Goal: Information Seeking & Learning: Find specific fact

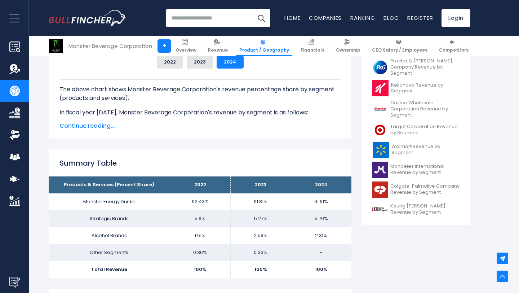
scroll to position [259, 0]
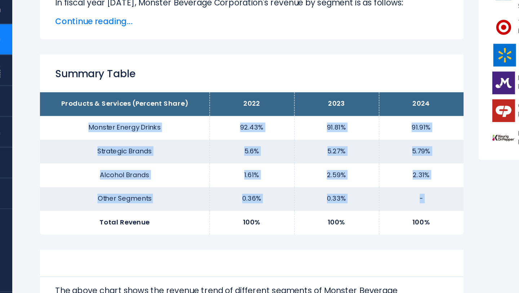
copy tbody "Monster Energy Drinks 92.43% 91.81% 91.91% Strategic Brands 5.6% 5.27% 5.79% Al…"
drag, startPoint x: 84, startPoint y: 154, endPoint x: 129, endPoint y: 218, distance: 78.0
click at [129, 218] on tbody "Products & Services (Percent Share) 2022 2023 2024 Monster Energy Drinks 92.43%…" at bounding box center [200, 179] width 303 height 101
click at [97, 166] on td "Strategic Brands" at bounding box center [109, 171] width 121 height 17
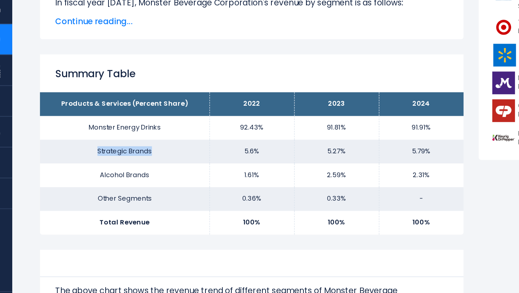
copy td "Strategic Brands"
drag, startPoint x: 91, startPoint y: 170, endPoint x: 130, endPoint y: 170, distance: 39.7
click at [131, 170] on td "Strategic Brands" at bounding box center [109, 171] width 121 height 17
copy td "Alcohol Brands"
drag, startPoint x: 126, startPoint y: 188, endPoint x: 93, endPoint y: 188, distance: 33.5
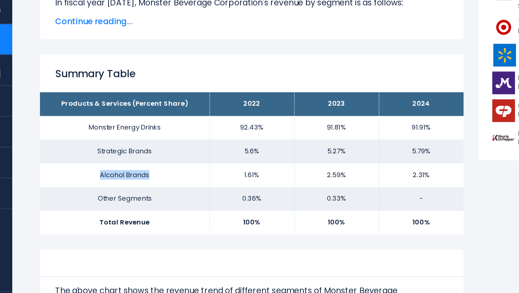
click at [92, 188] on td "Alcohol Brands" at bounding box center [109, 188] width 121 height 17
click at [129, 205] on td "Other Segments" at bounding box center [109, 205] width 121 height 17
